Goal: Check status: Check status

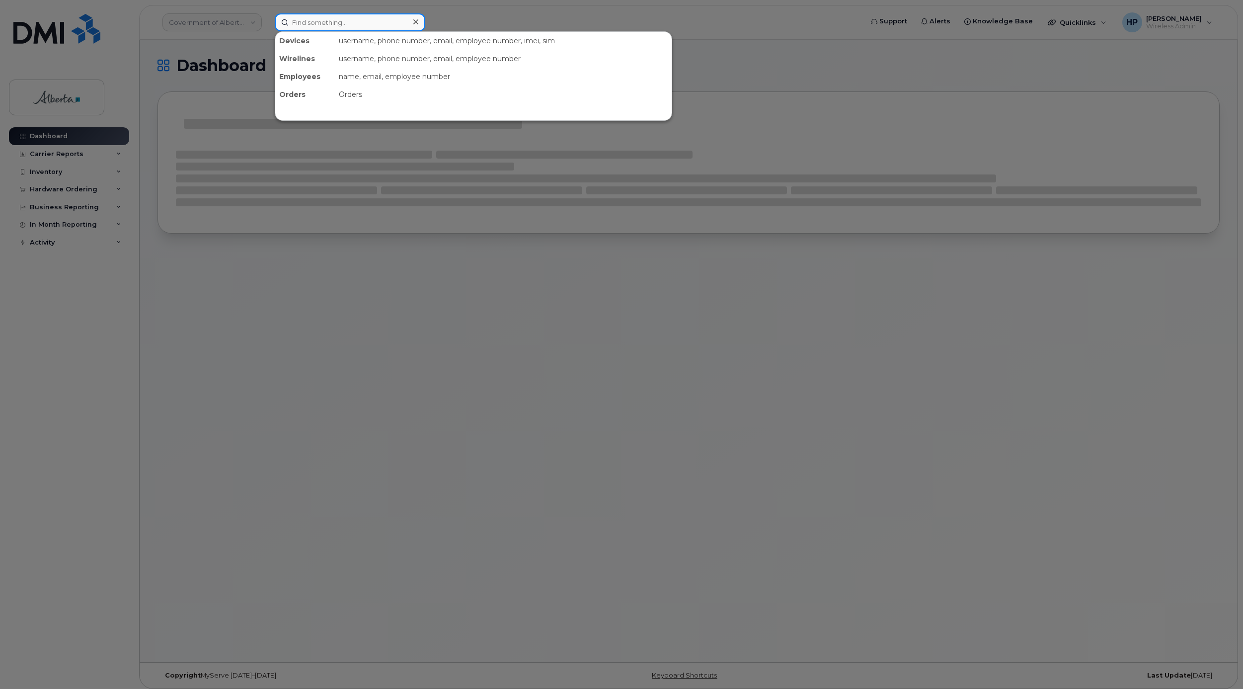
click at [307, 20] on input at bounding box center [350, 22] width 151 height 18
paste input "5873856977"
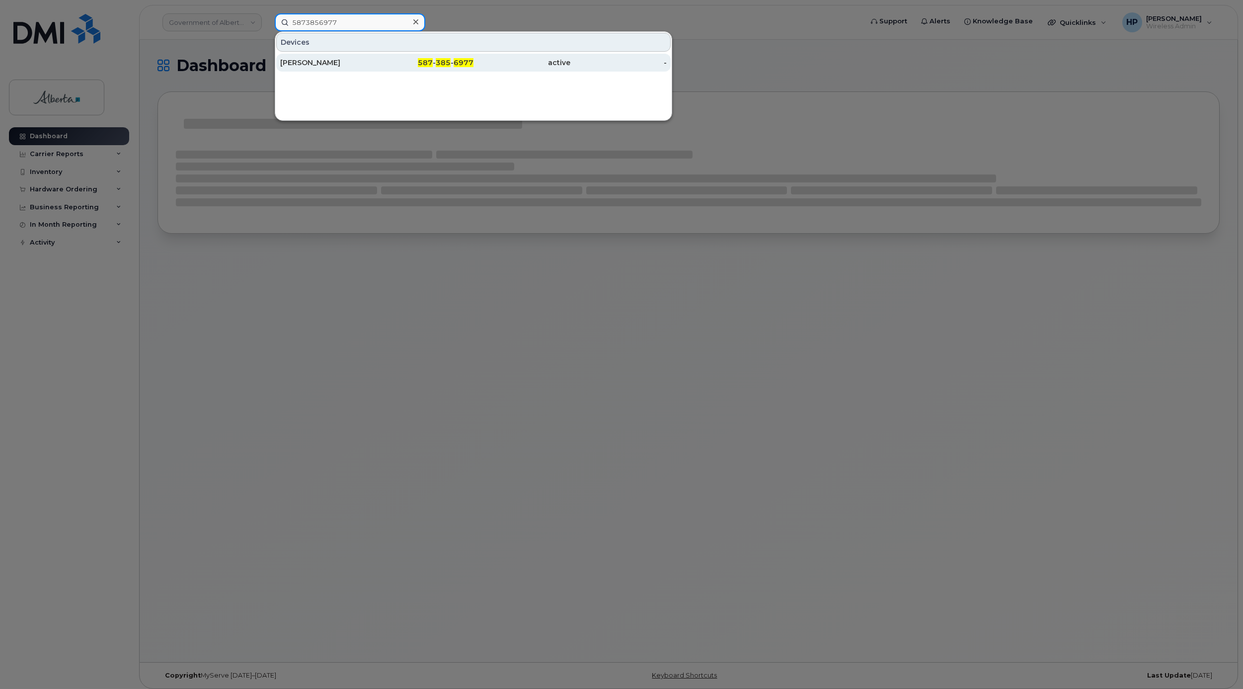
type input "5873856977"
click at [327, 59] on div "[PERSON_NAME]" at bounding box center [328, 63] width 97 height 10
